Goal: Task Accomplishment & Management: Manage account settings

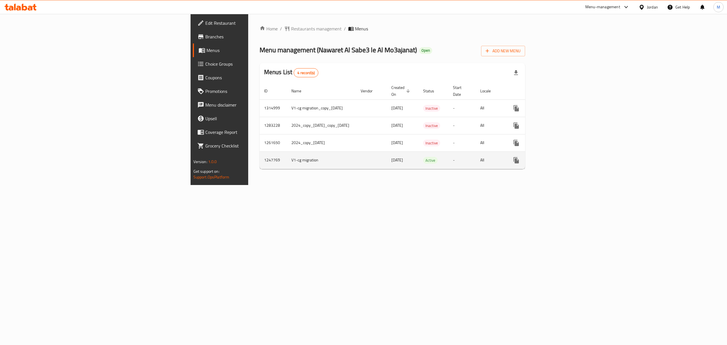
click at [561, 157] on icon "enhanced table" at bounding box center [557, 160] width 7 height 7
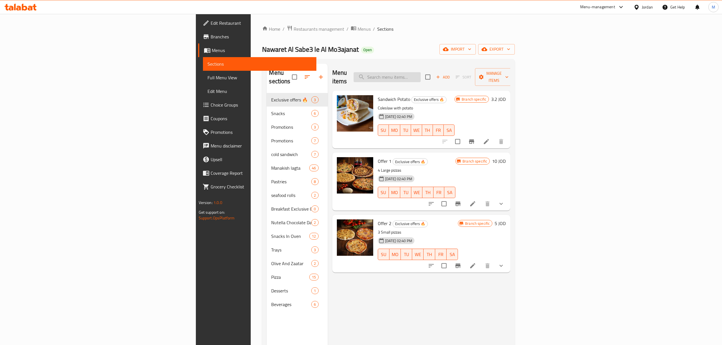
click at [421, 76] on input "search" at bounding box center [386, 77] width 67 height 10
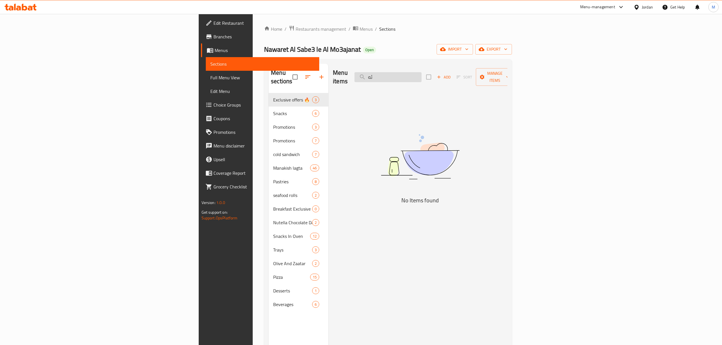
type input "ئ"
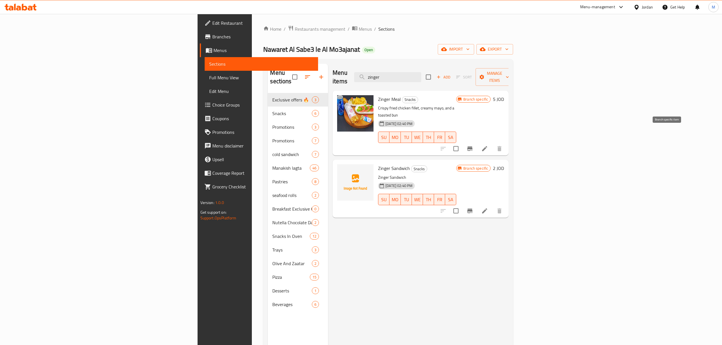
type input "zinger"
click at [472, 146] on icon "Branch-specific-item" at bounding box center [469, 148] width 5 height 5
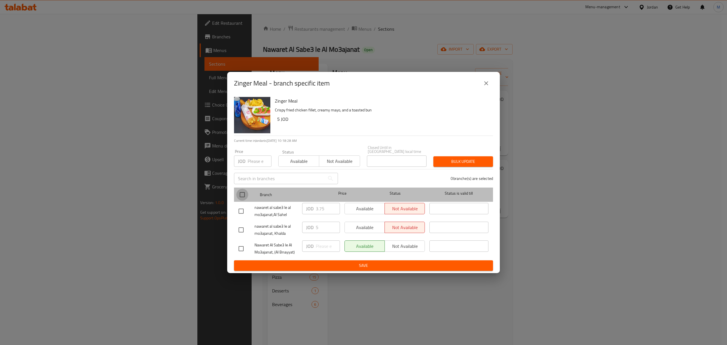
click at [240, 195] on input "checkbox" at bounding box center [242, 195] width 12 height 12
checkbox input "true"
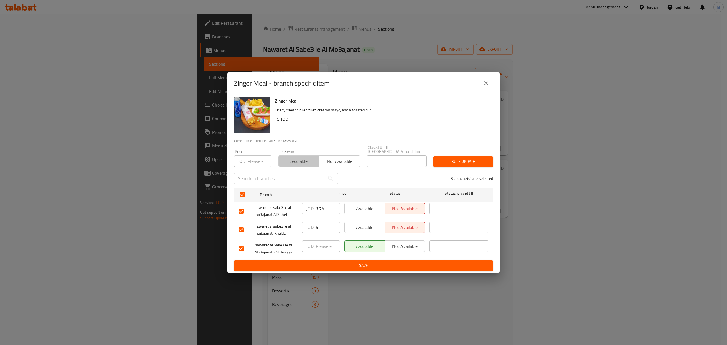
click at [290, 157] on span "Available" at bounding box center [299, 161] width 36 height 8
click at [454, 163] on span "Bulk update" at bounding box center [463, 161] width 51 height 7
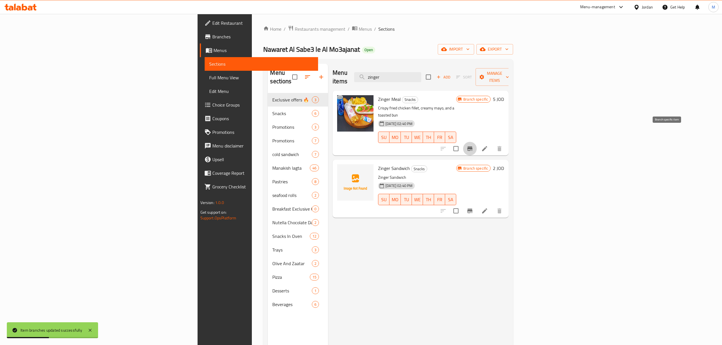
click at [477, 142] on button "Branch-specific-item" at bounding box center [470, 149] width 14 height 14
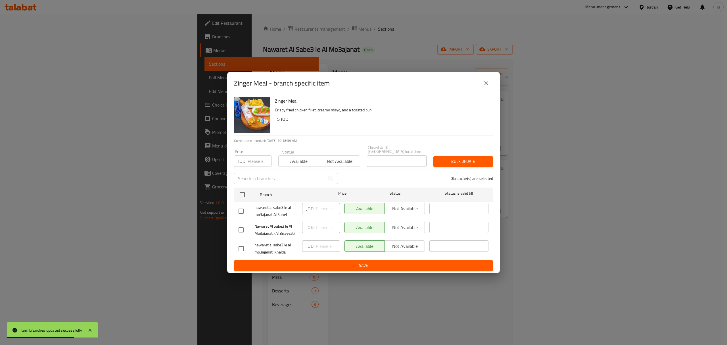
click at [243, 211] on input "checkbox" at bounding box center [241, 211] width 12 height 12
checkbox input "true"
click at [489, 87] on icon "close" at bounding box center [486, 83] width 7 height 7
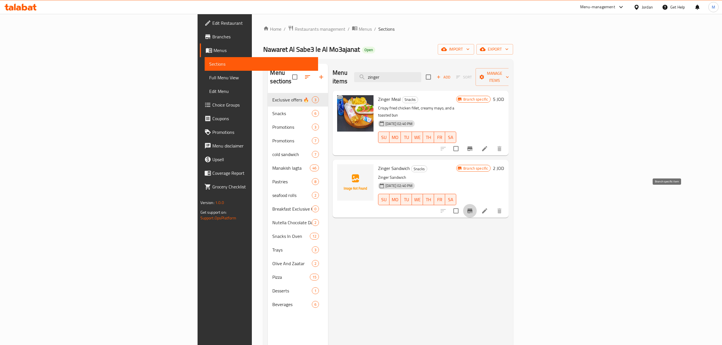
click at [472, 209] on icon "Branch-specific-item" at bounding box center [469, 211] width 5 height 5
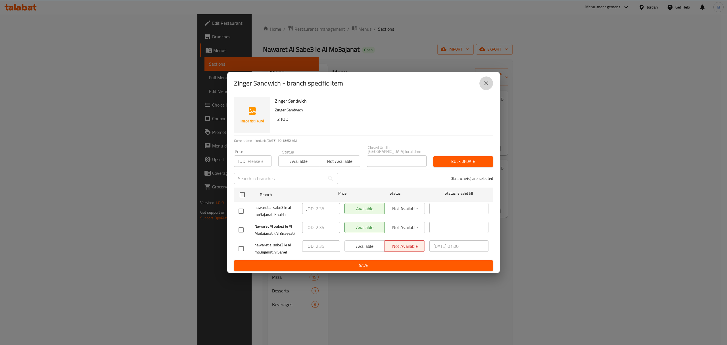
click at [487, 82] on icon "close" at bounding box center [486, 83] width 7 height 7
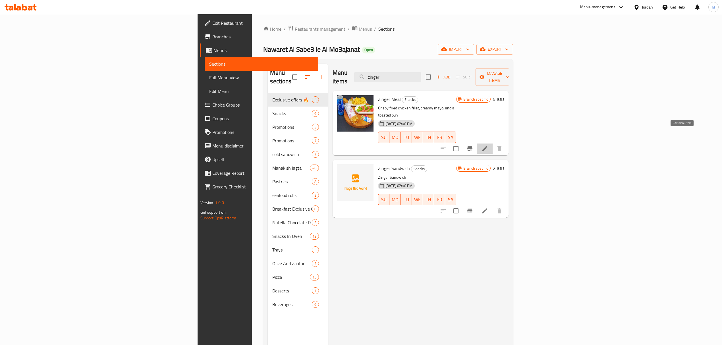
click at [487, 146] on icon at bounding box center [484, 148] width 5 height 5
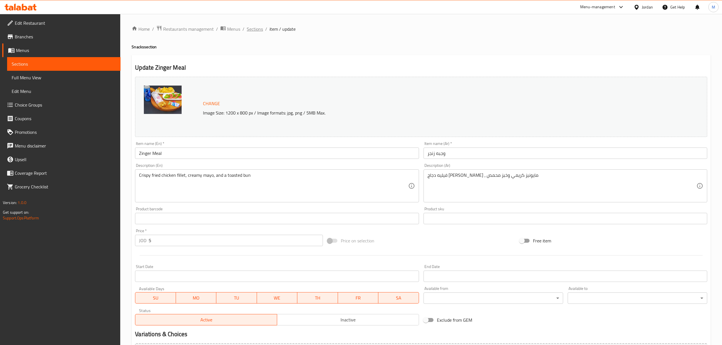
click at [253, 31] on span "Sections" at bounding box center [255, 29] width 16 height 7
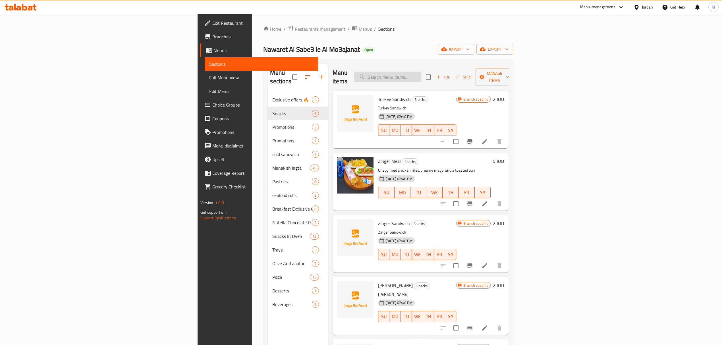
click at [421, 76] on input "search" at bounding box center [387, 77] width 67 height 10
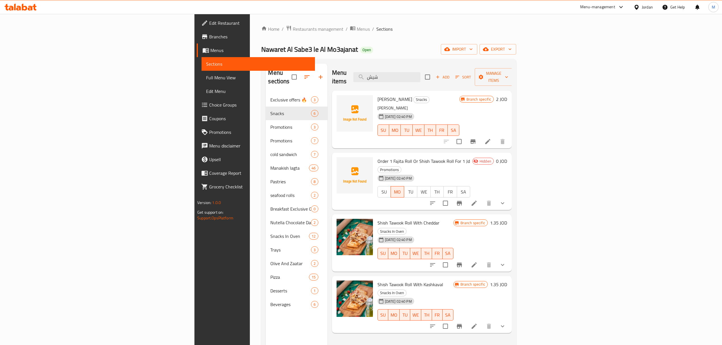
type input "شيش"
click at [475, 139] on icon "Branch-specific-item" at bounding box center [472, 141] width 5 height 5
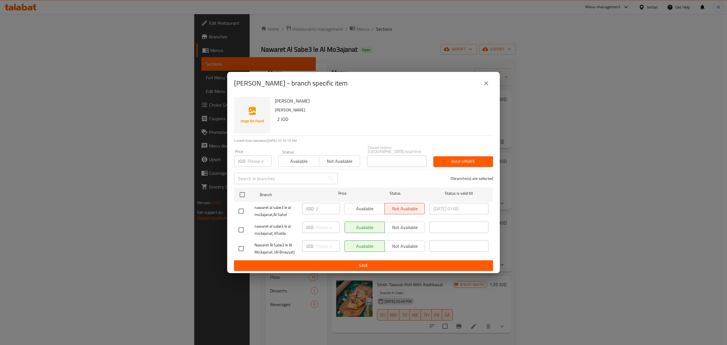
click at [483, 82] on icon "close" at bounding box center [486, 83] width 7 height 7
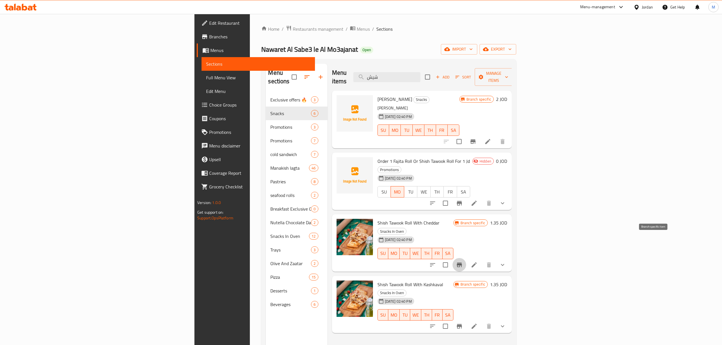
click at [466, 258] on button "Branch-specific-item" at bounding box center [459, 265] width 14 height 14
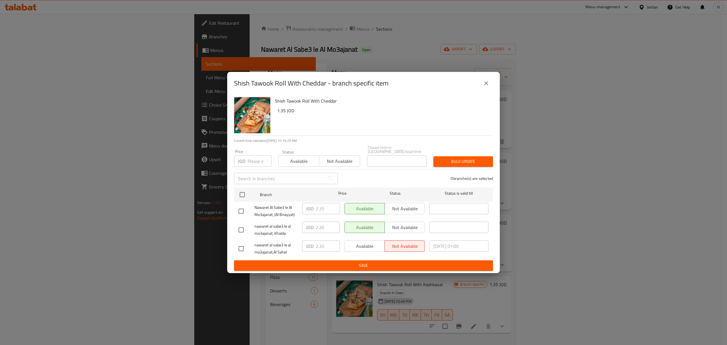
click at [489, 87] on icon "close" at bounding box center [486, 83] width 7 height 7
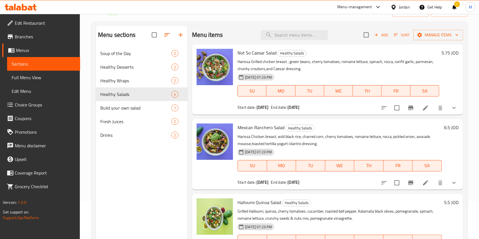
scroll to position [38, 0]
